Goal: Information Seeking & Learning: Learn about a topic

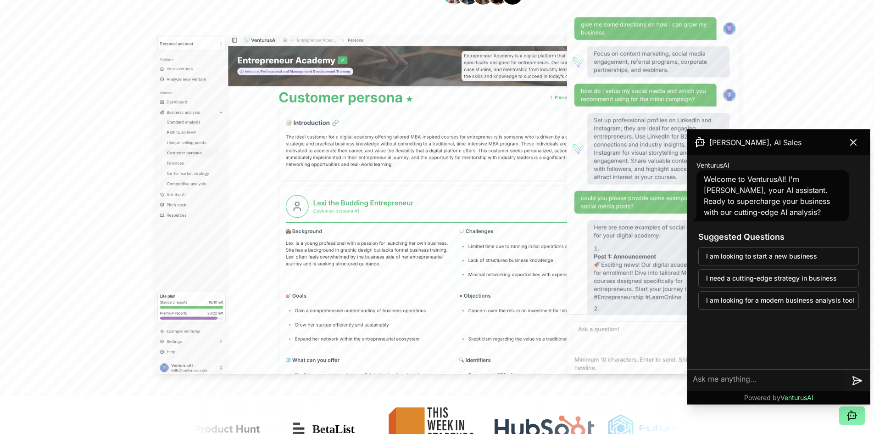
scroll to position [275, 0]
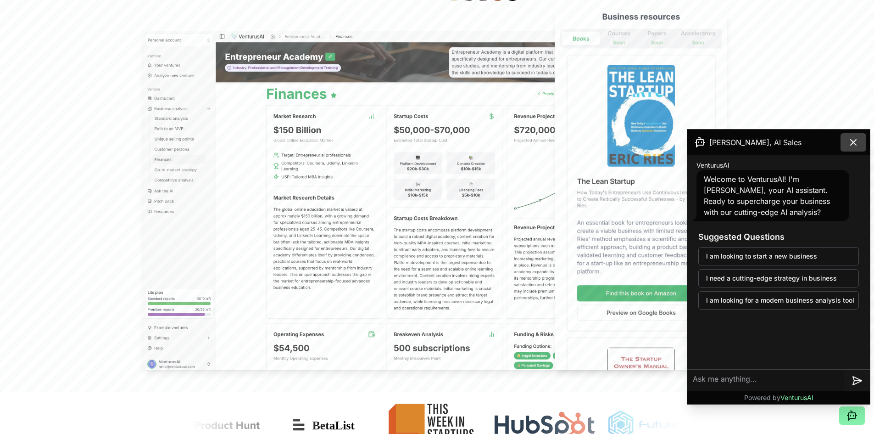
click at [851, 140] on icon at bounding box center [854, 142] width 6 height 6
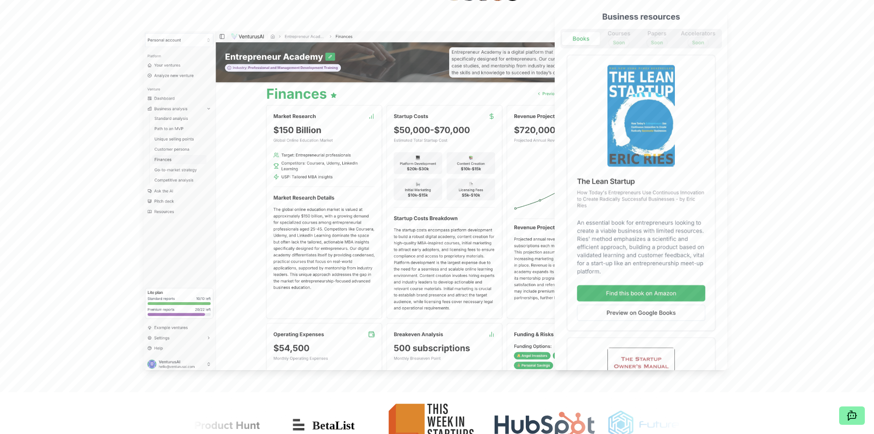
scroll to position [0, 0]
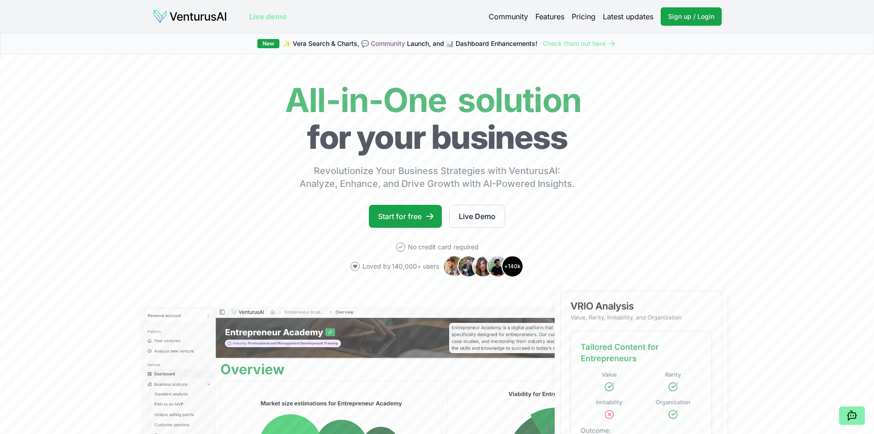
click at [269, 18] on link "Live demo" at bounding box center [268, 16] width 38 height 11
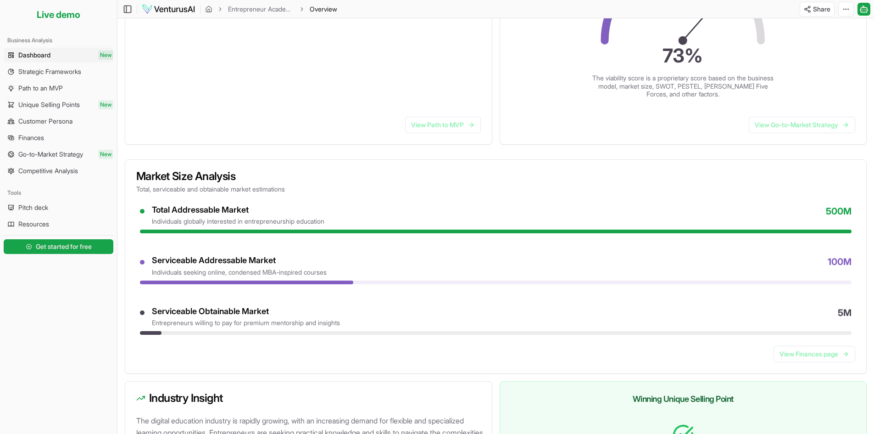
scroll to position [229, 0]
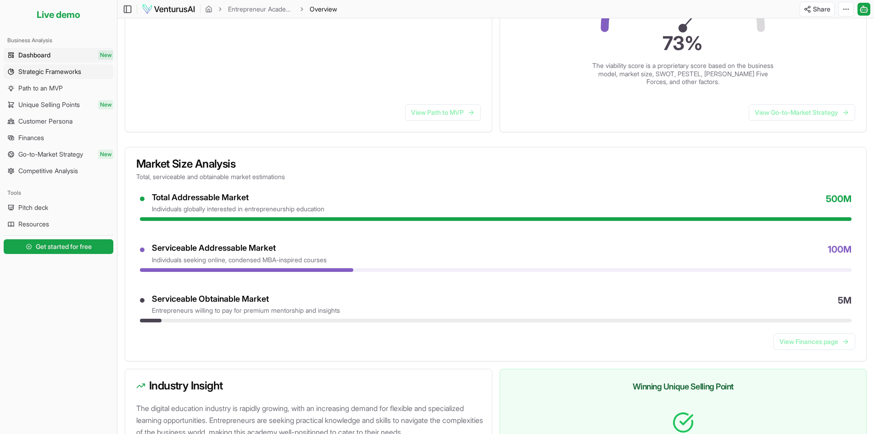
click at [76, 73] on span "Strategic Frameworks" at bounding box center [49, 71] width 63 height 9
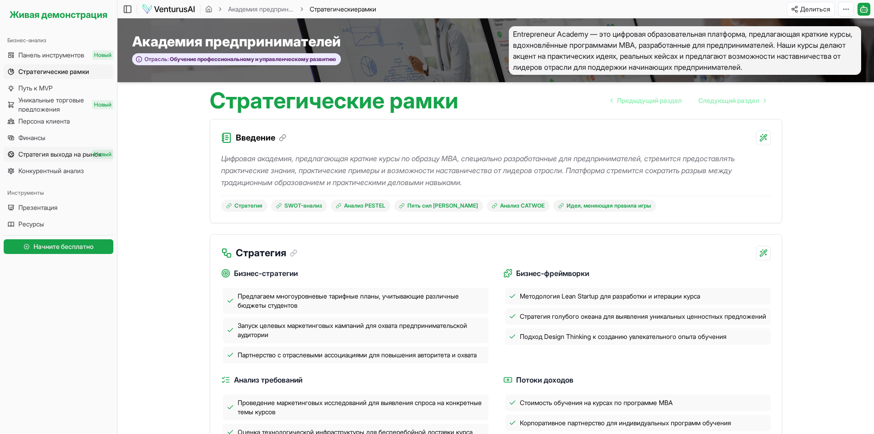
click at [71, 154] on font "Стратегия выхода на рынок" at bounding box center [59, 154] width 83 height 8
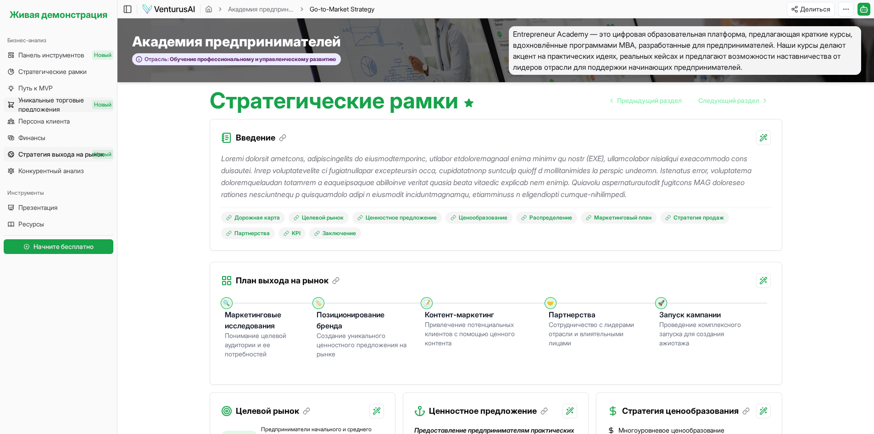
click at [71, 103] on font "Уникальные торговые предложения" at bounding box center [51, 104] width 66 height 17
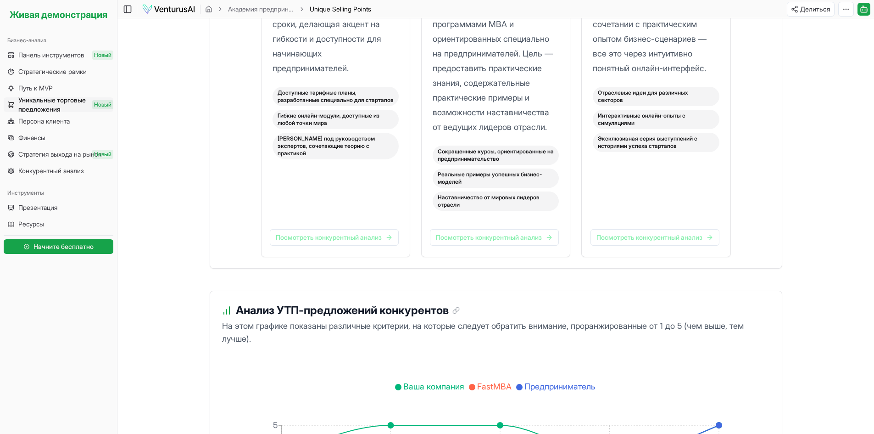
scroll to position [1469, 0]
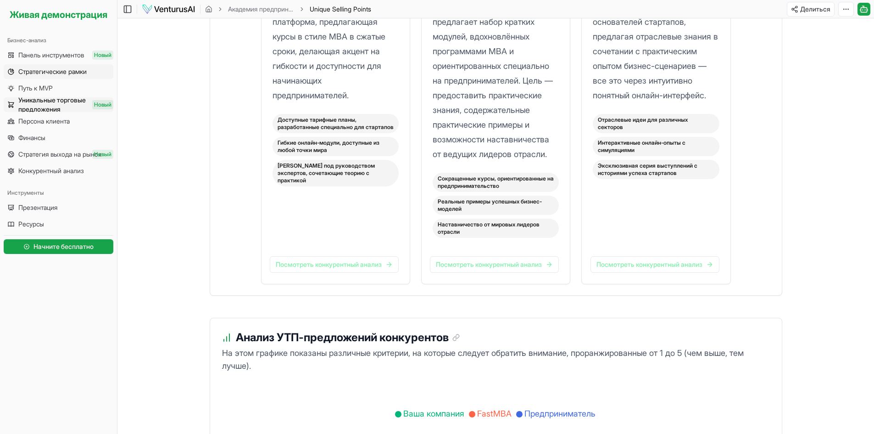
click at [60, 78] on link "Стратегические рамки" at bounding box center [59, 71] width 110 height 15
